Goal: Information Seeking & Learning: Learn about a topic

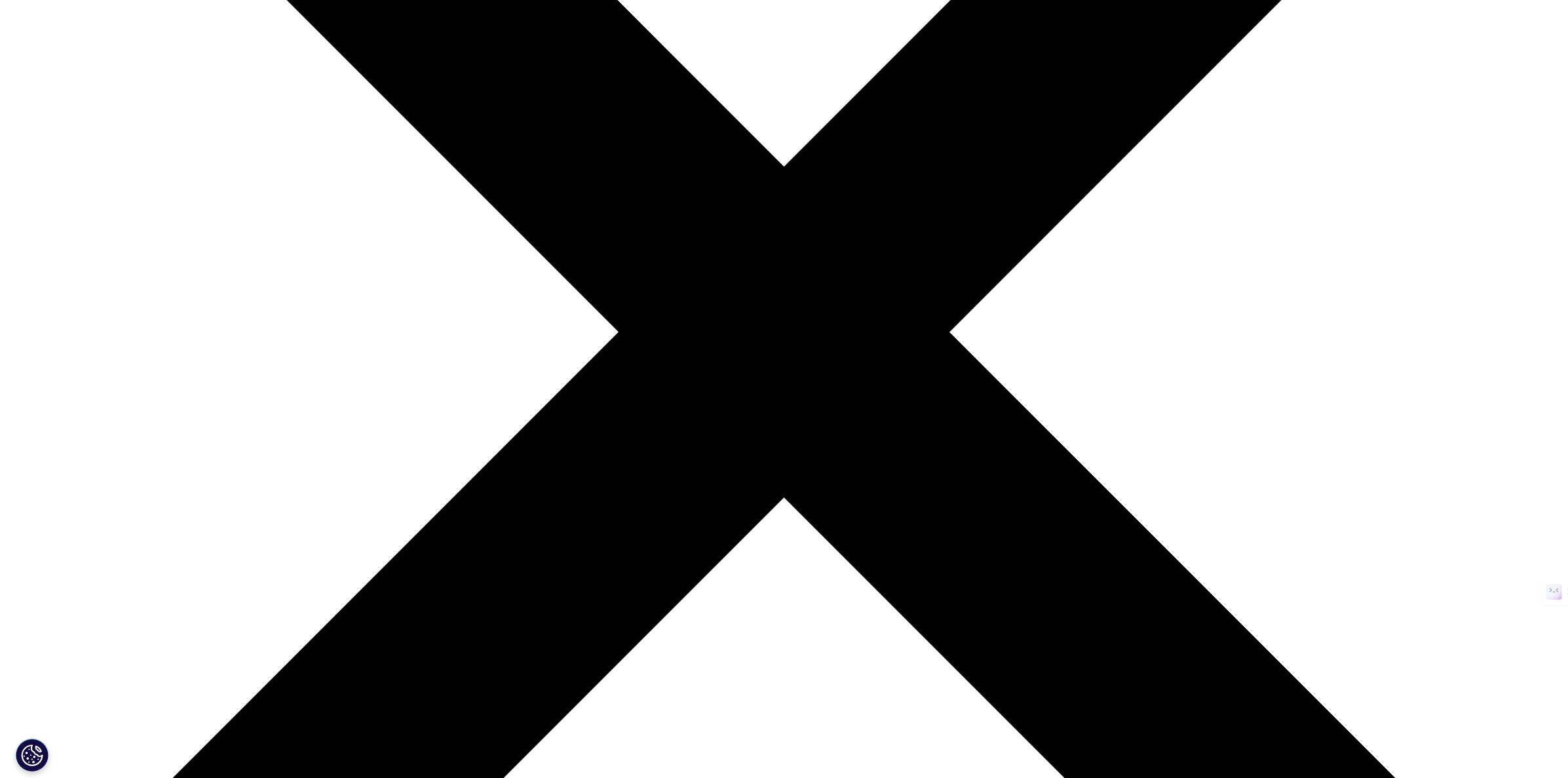
scroll to position [483, 0]
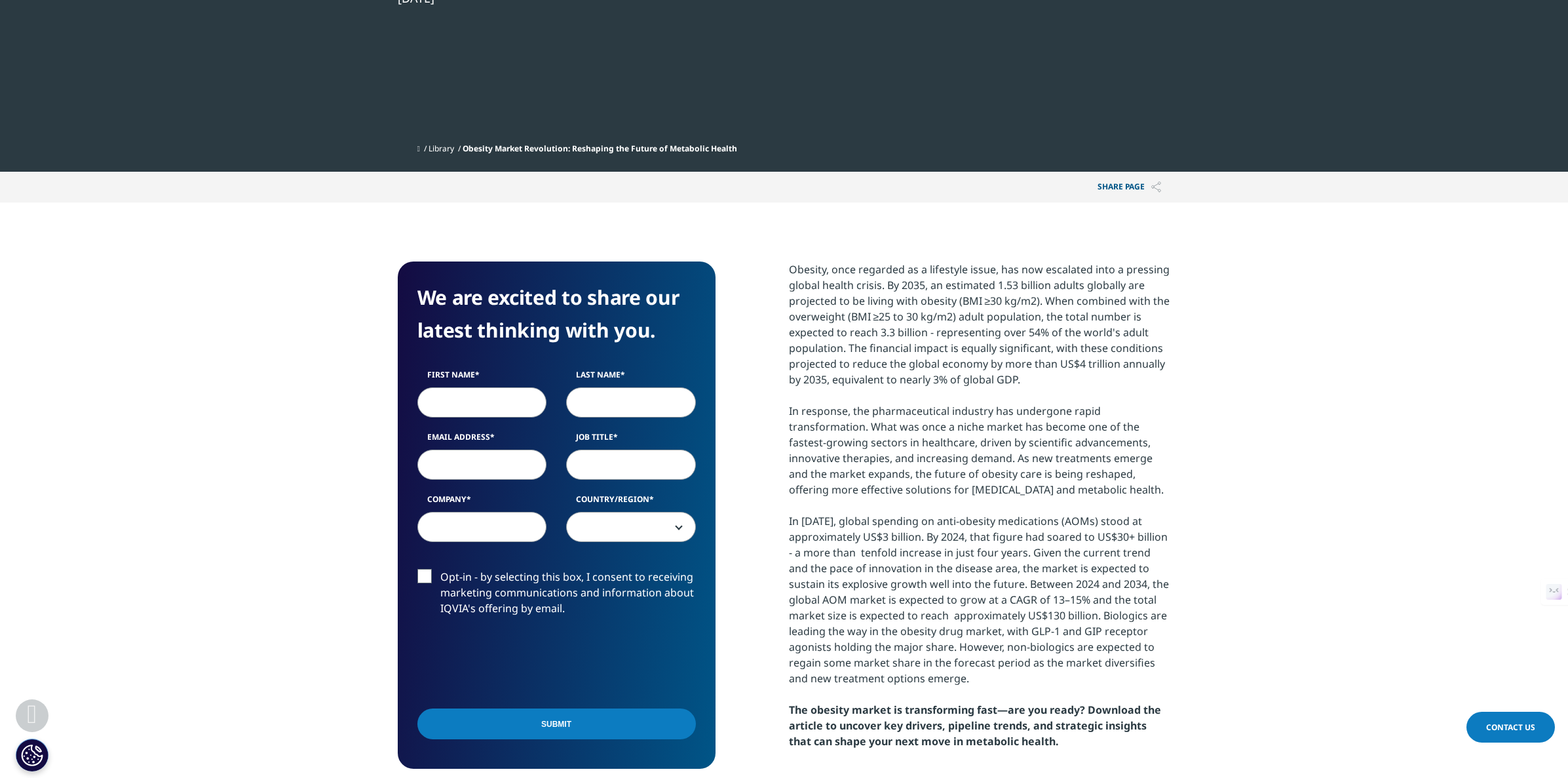
scroll to position [418, 0]
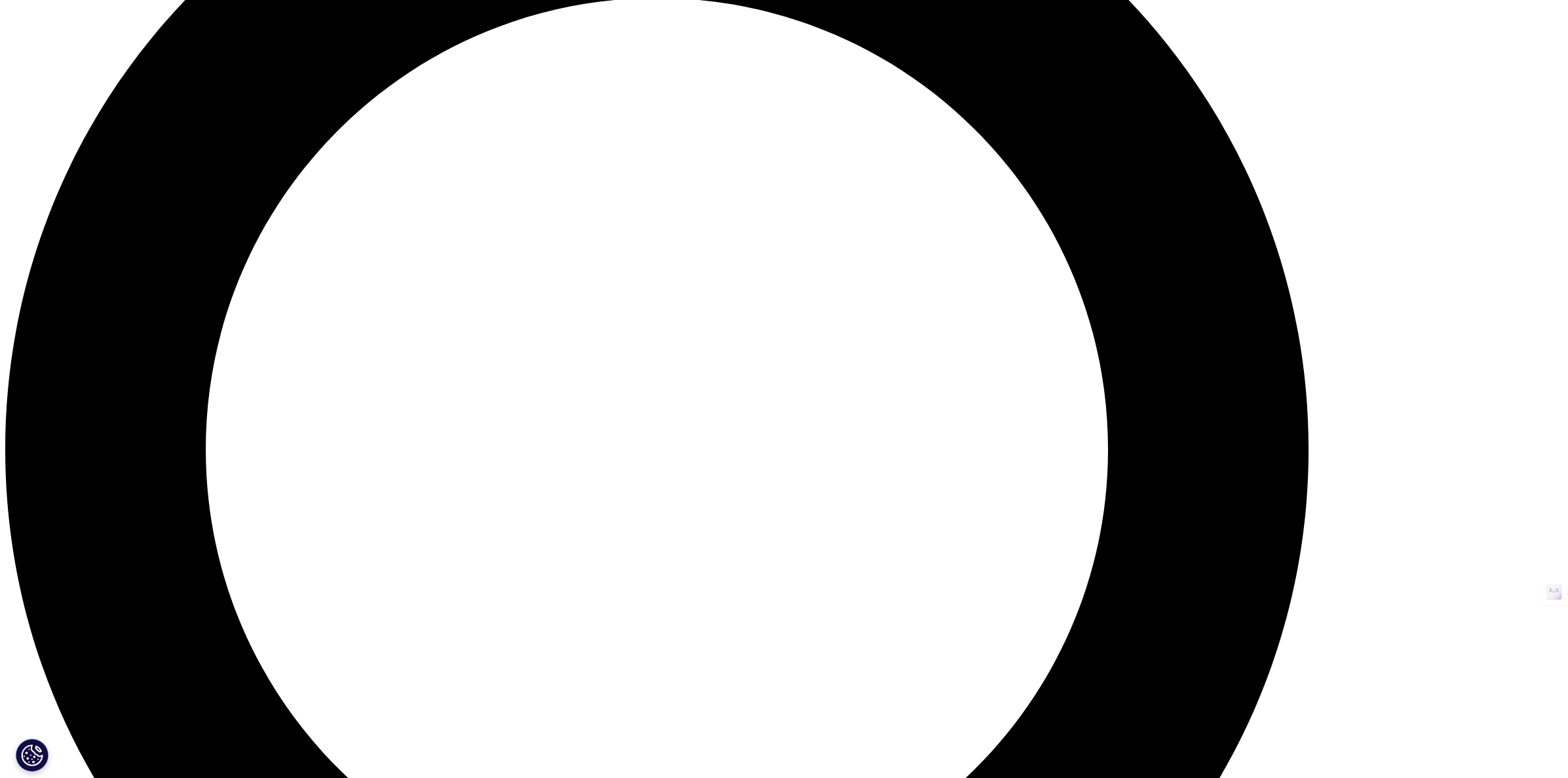
scroll to position [2032, 0]
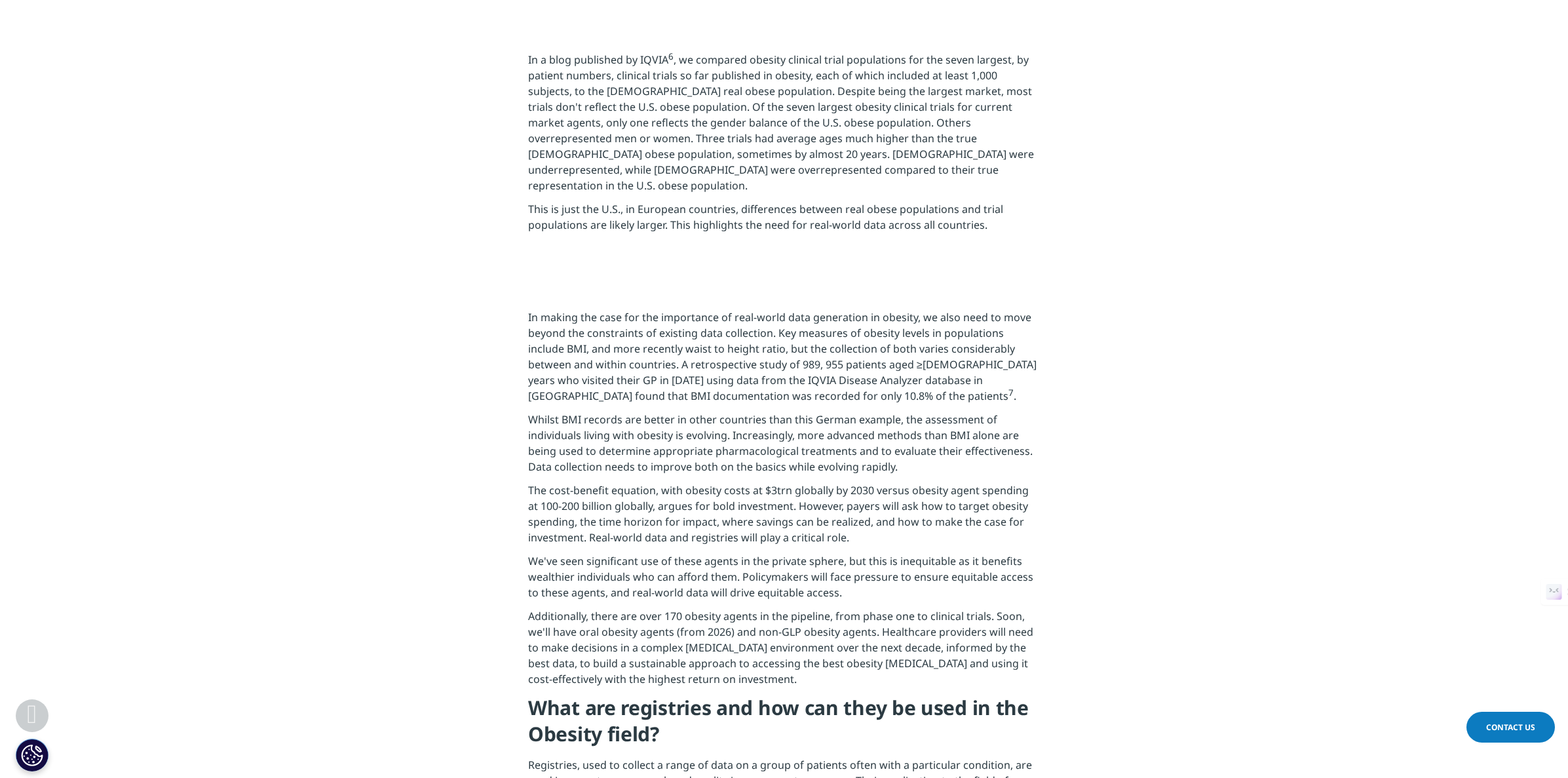
click at [409, 19] on div at bounding box center [784, 13] width 773 height 13
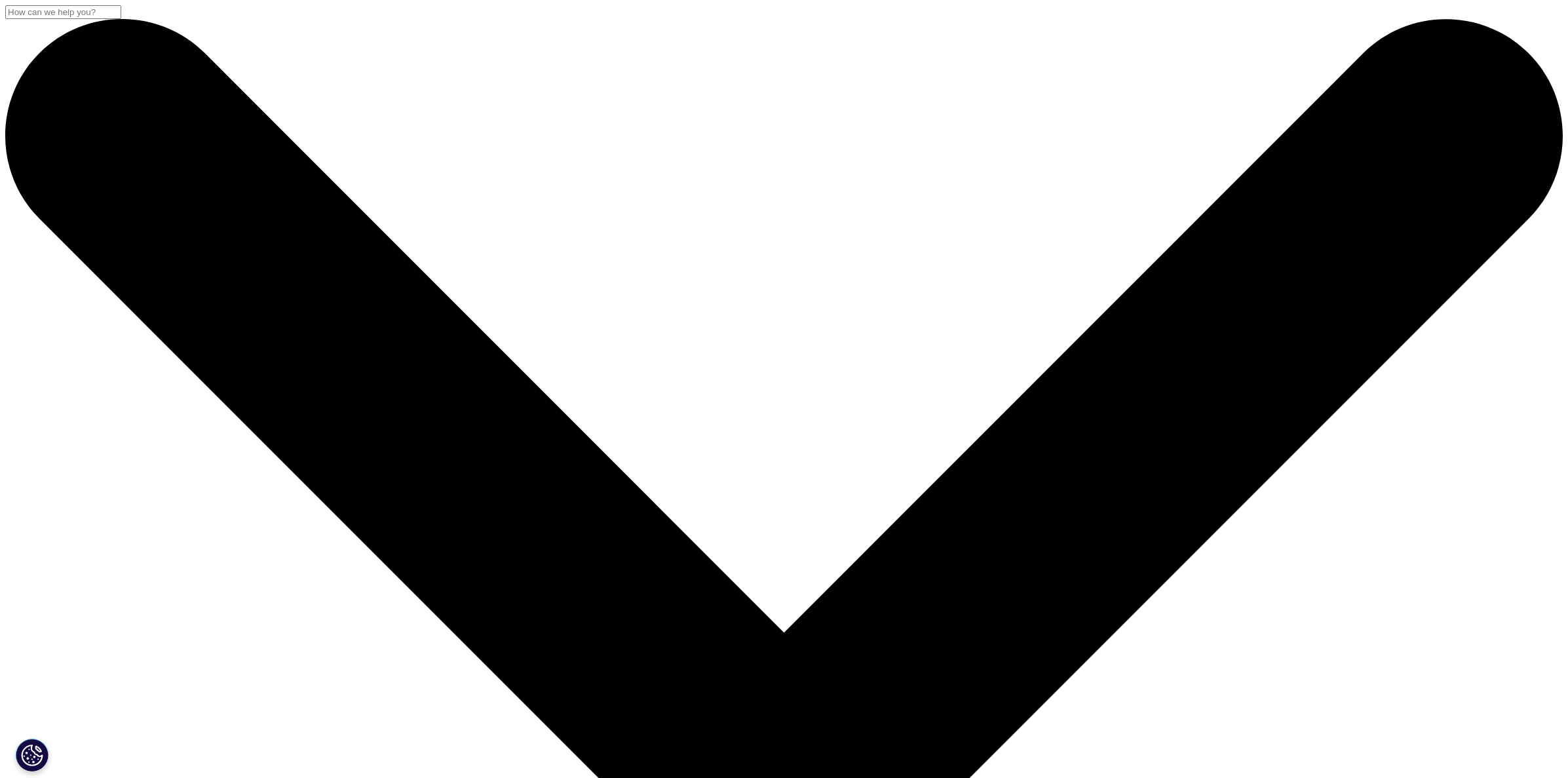
scroll to position [520, 773]
